Goal: Task Accomplishment & Management: Use online tool/utility

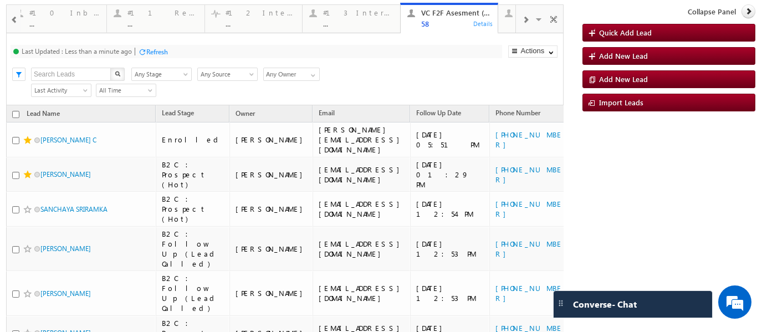
click at [11, 23] on span at bounding box center [15, 20] width 8 height 9
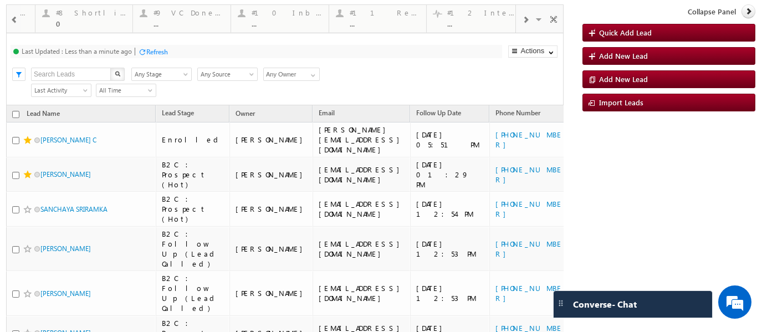
click at [11, 23] on span at bounding box center [15, 20] width 8 height 9
click at [15, 17] on span at bounding box center [15, 20] width 8 height 9
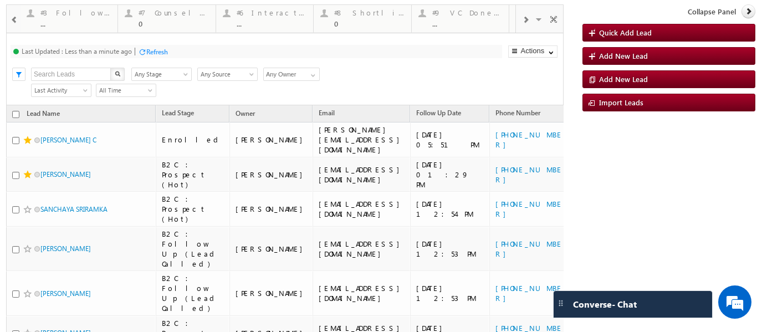
click at [15, 17] on span at bounding box center [15, 20] width 8 height 9
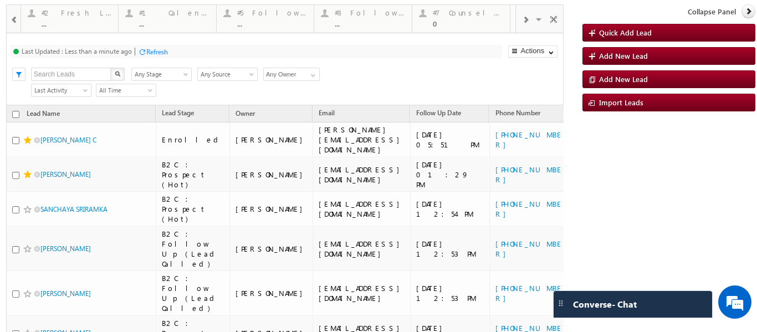
click at [15, 17] on span at bounding box center [15, 20] width 8 height 9
click at [158, 20] on div "..." at bounding box center [175, 23] width 70 height 8
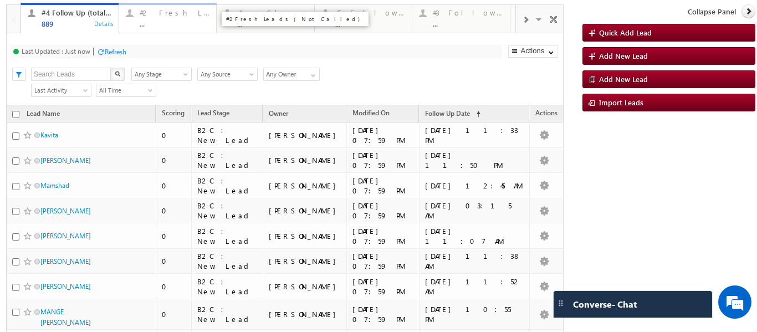
click at [172, 11] on div "#2 Fresh Leads (Not Called)" at bounding box center [175, 12] width 70 height 9
